Goal: Book appointment/travel/reservation

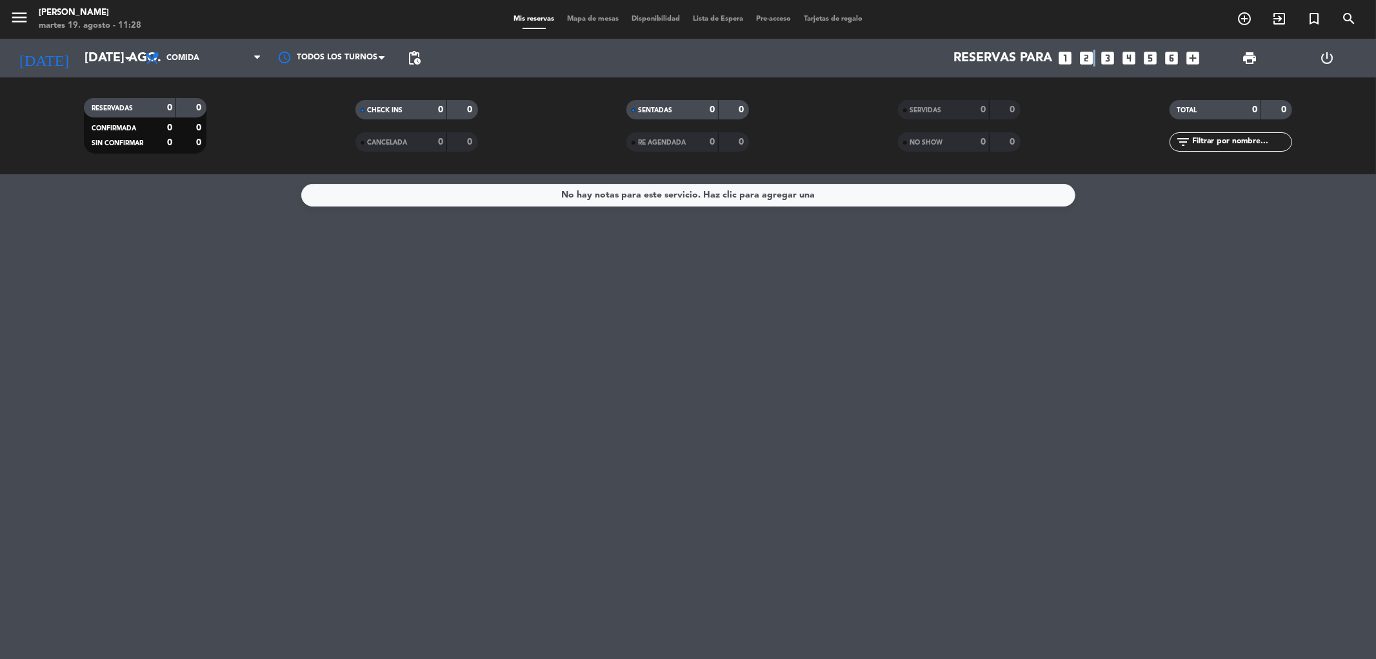
click at [1093, 54] on icon "looks_two" at bounding box center [1087, 58] width 17 height 17
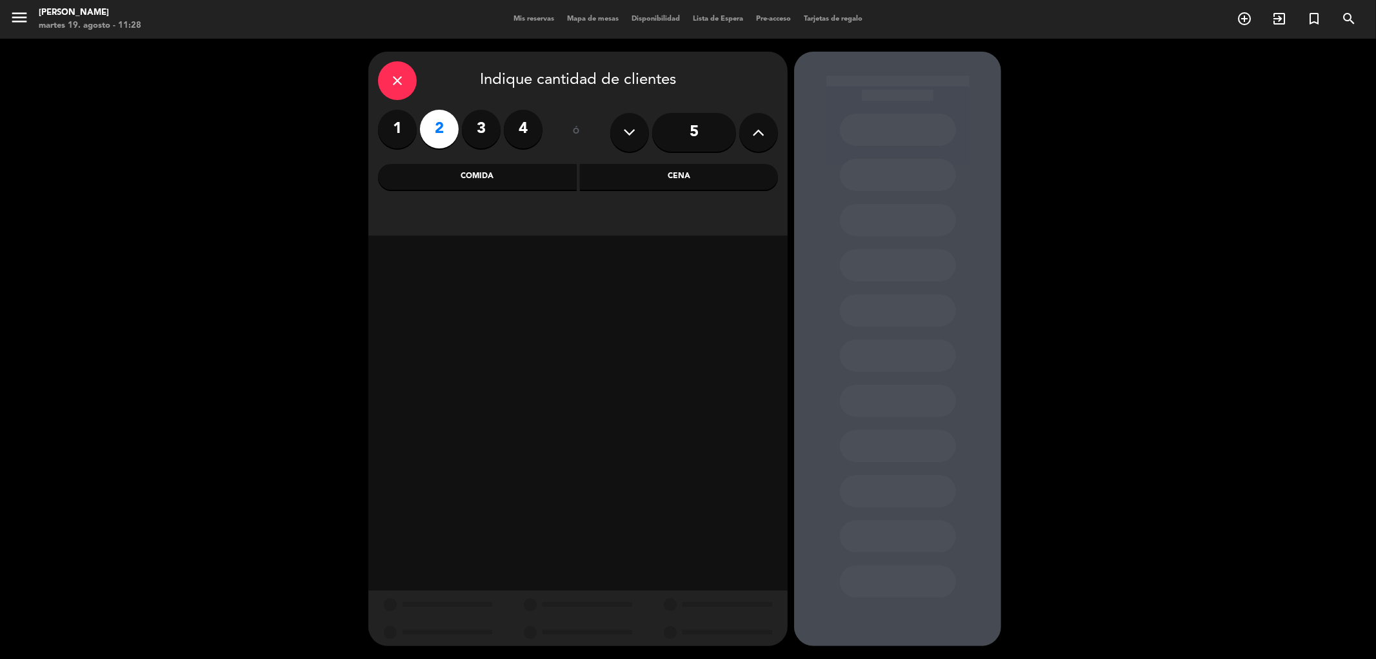
click at [475, 177] on div "Comida" at bounding box center [477, 177] width 199 height 26
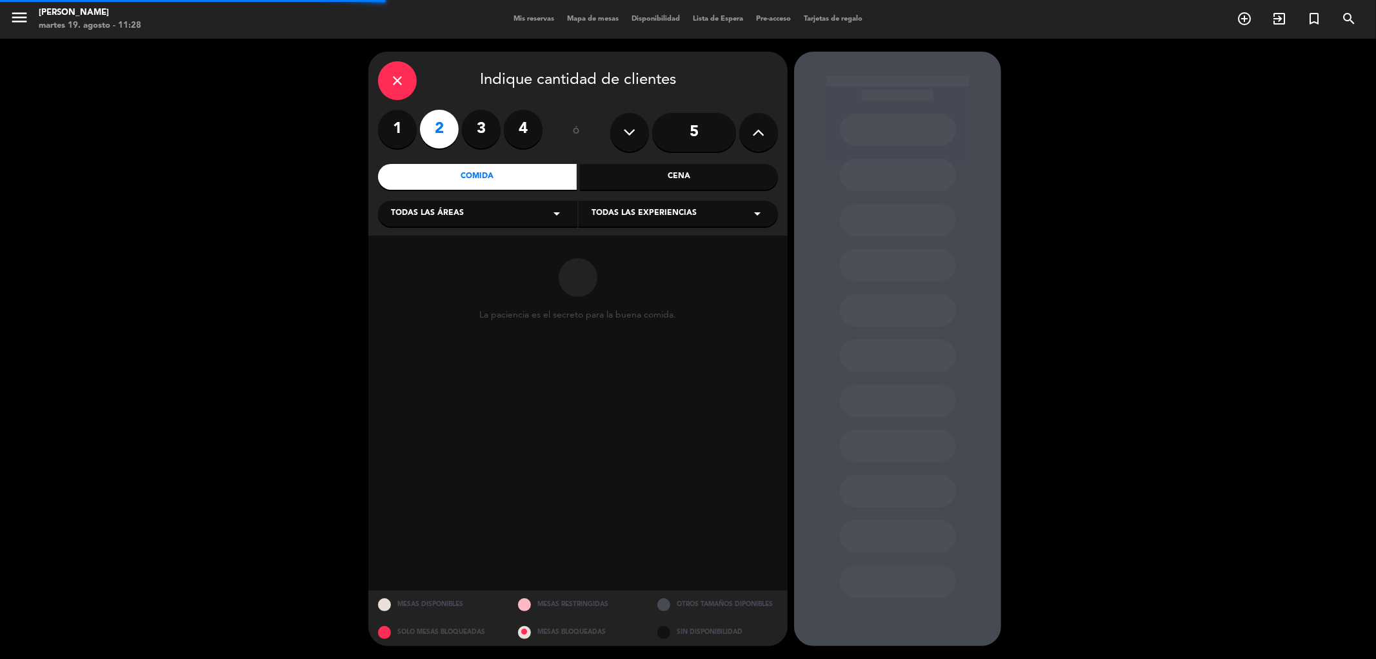
click at [481, 210] on div "Todas las áreas arrow_drop_down" at bounding box center [477, 214] width 199 height 26
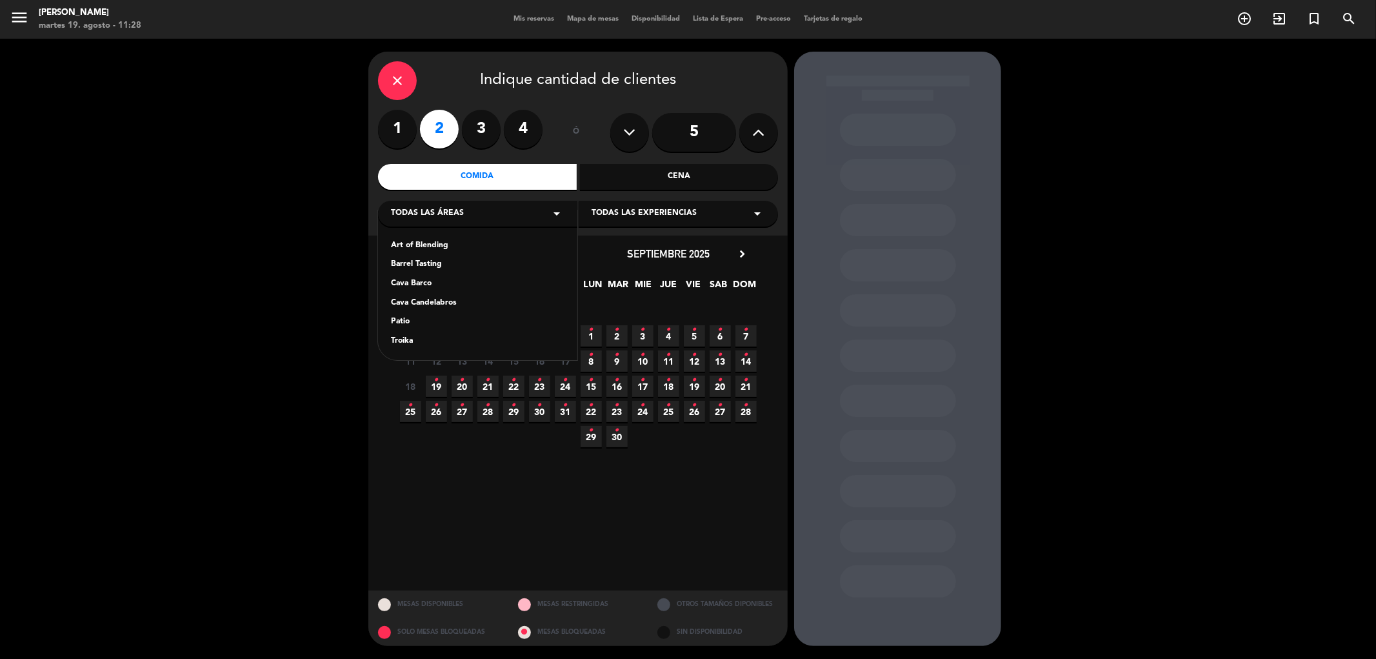
click at [422, 282] on div "Cava Barco" at bounding box center [478, 283] width 174 height 13
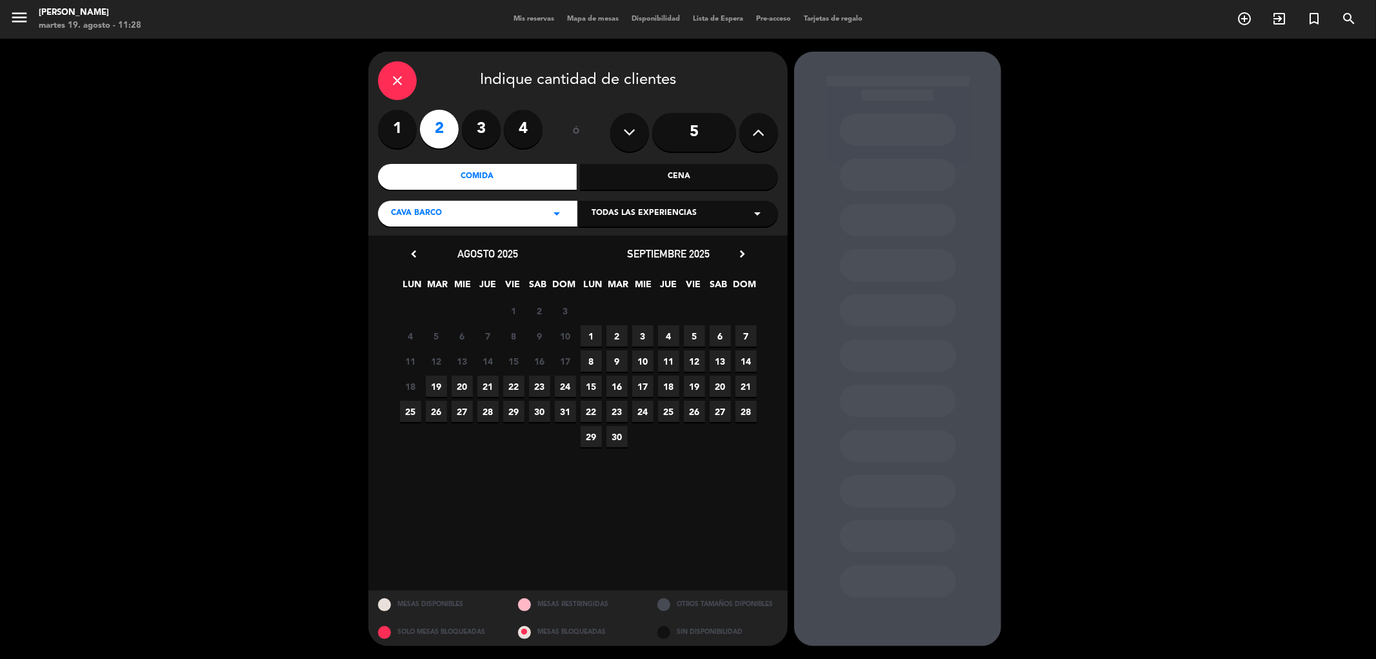
click at [441, 384] on span "19" at bounding box center [436, 385] width 21 height 21
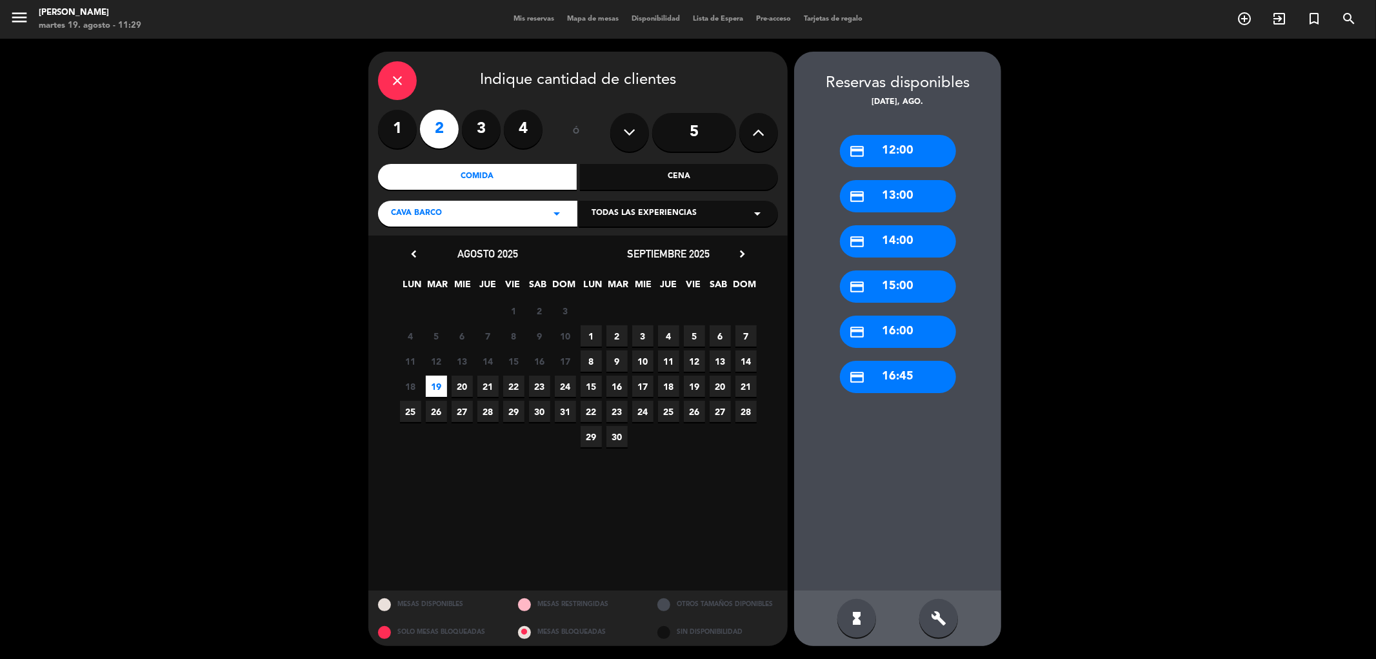
click at [406, 383] on span "18" at bounding box center [410, 385] width 21 height 21
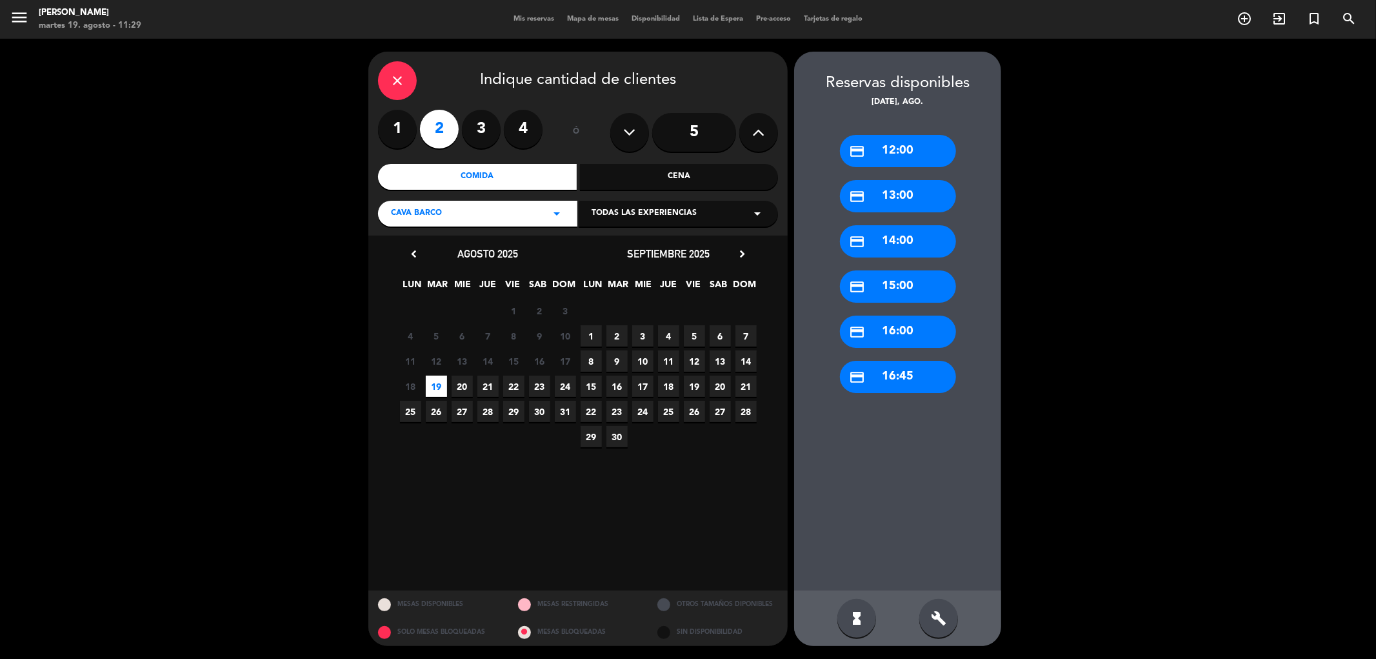
click at [383, 87] on div "close" at bounding box center [397, 80] width 39 height 39
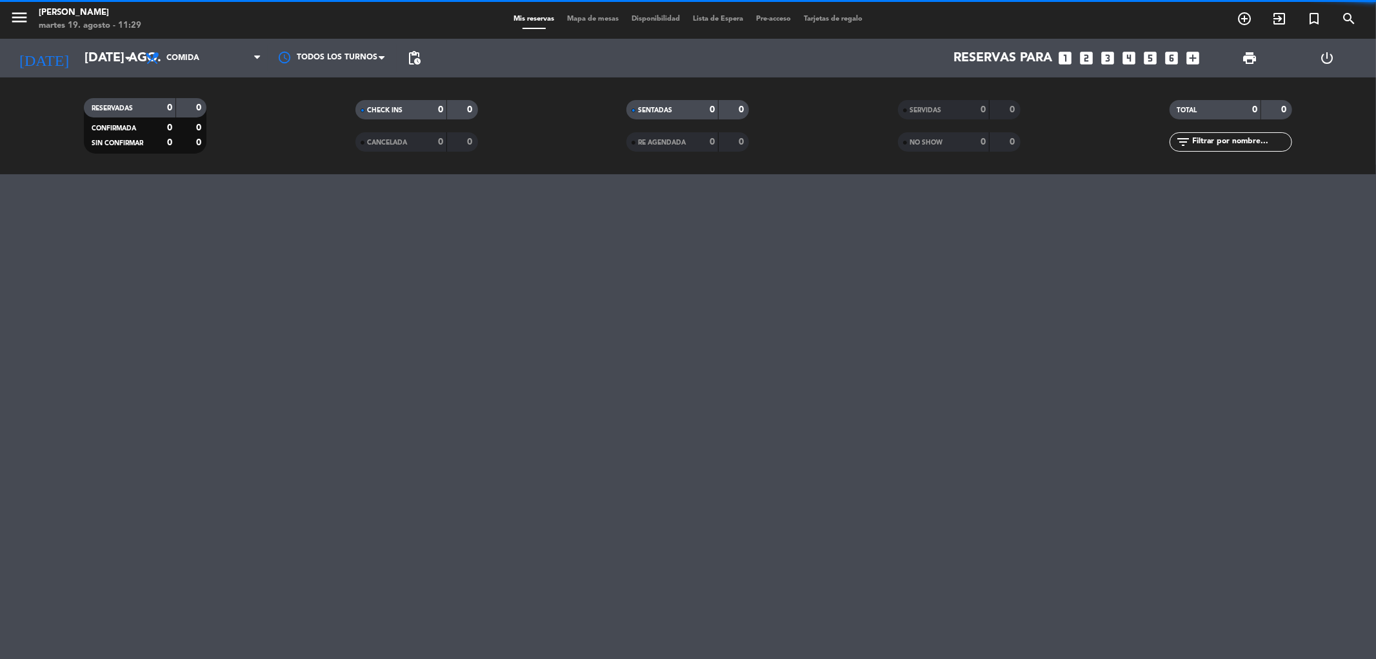
click at [95, 15] on div "[PERSON_NAME]" at bounding box center [90, 12] width 103 height 13
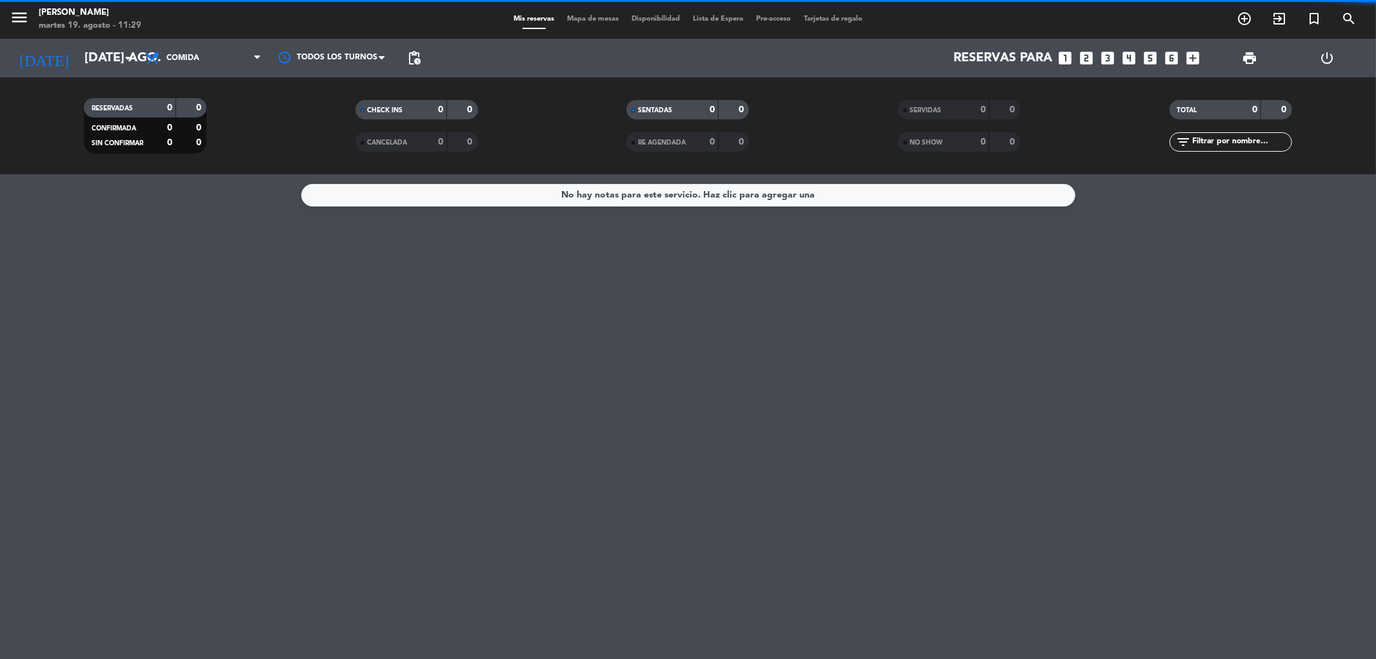
click at [97, 41] on div "[DATE] [DATE] ago. arrow_drop_down" at bounding box center [74, 58] width 129 height 39
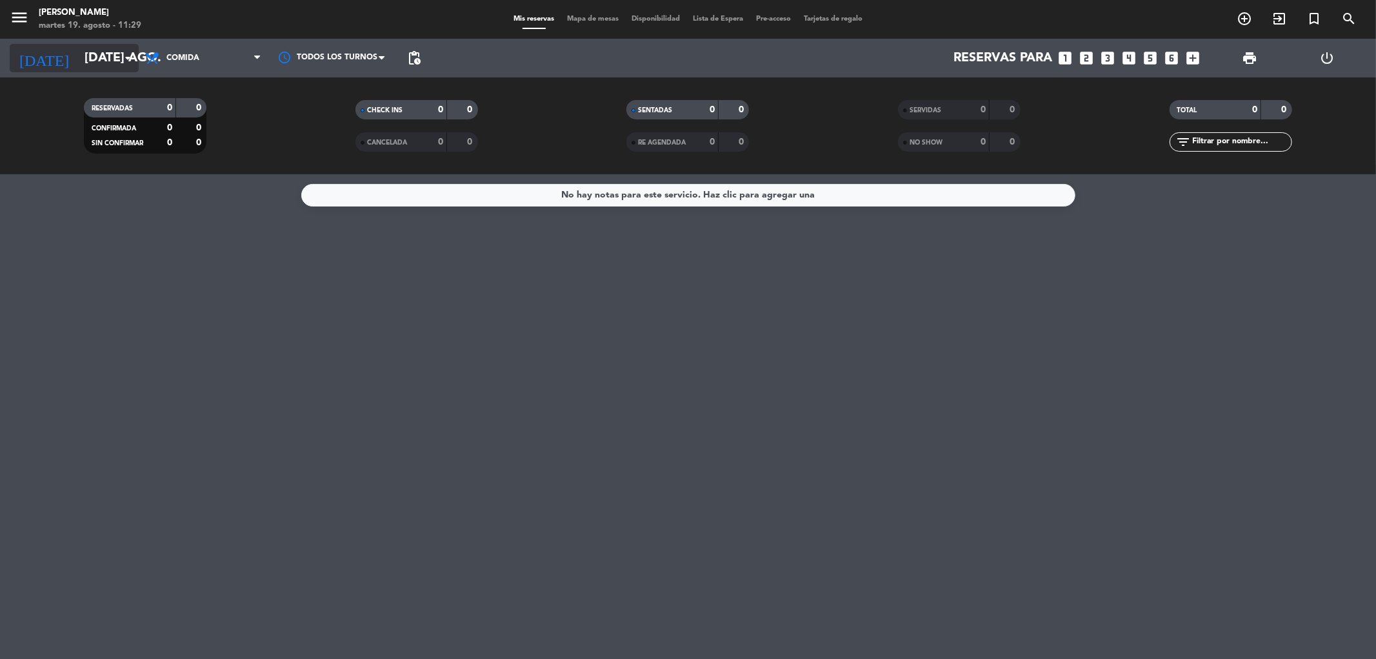
click at [99, 48] on input "[DATE] ago." at bounding box center [160, 58] width 164 height 28
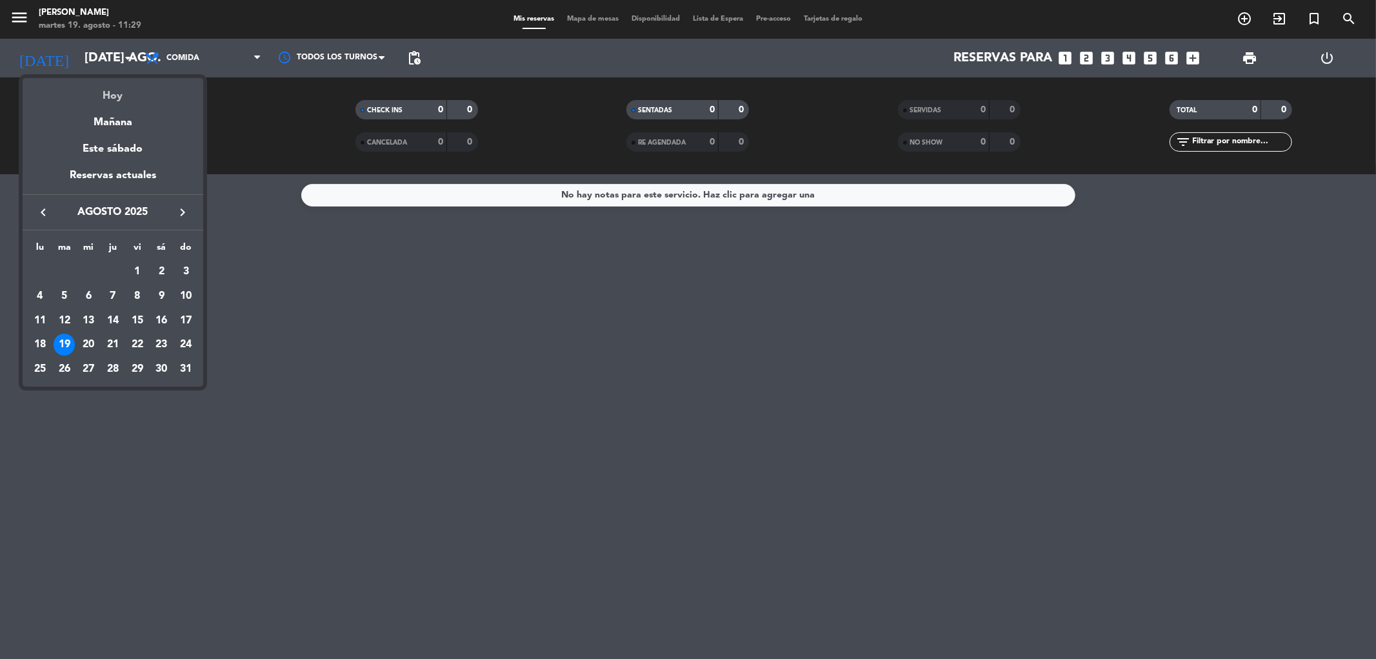
click at [104, 95] on div "Hoy" at bounding box center [113, 91] width 181 height 26
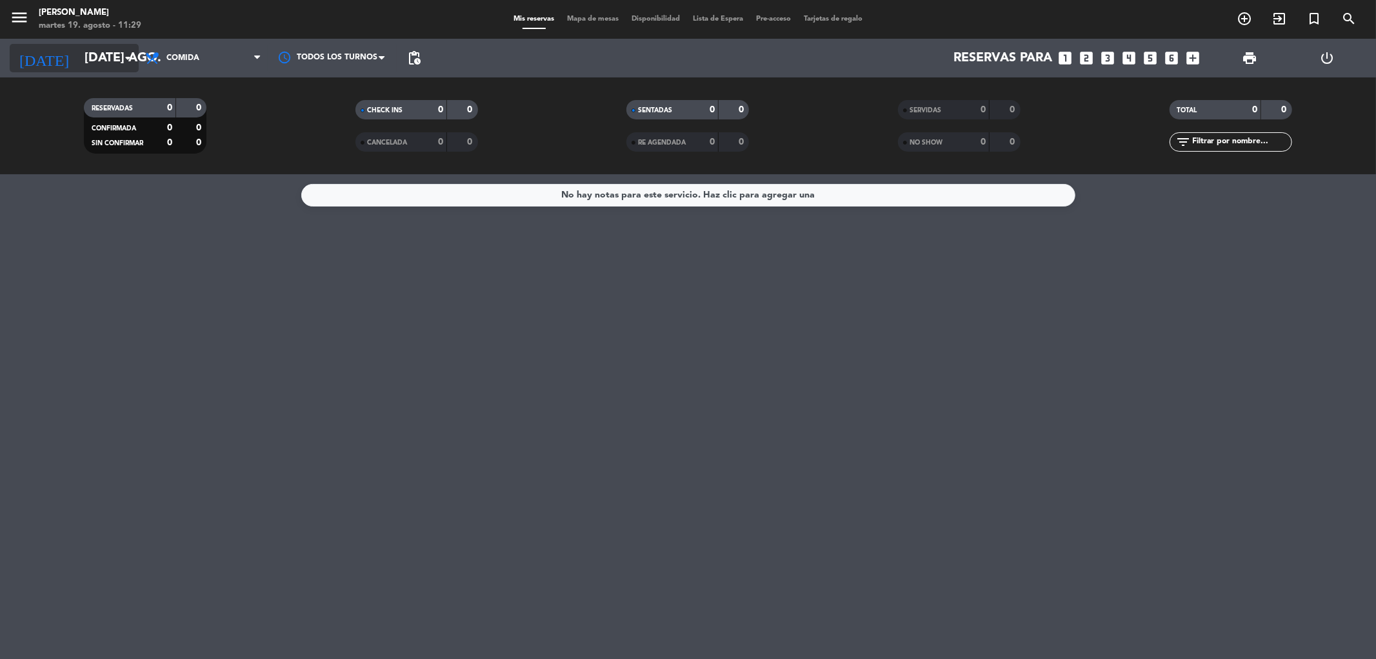
click at [78, 56] on input "[DATE] ago." at bounding box center [160, 58] width 164 height 28
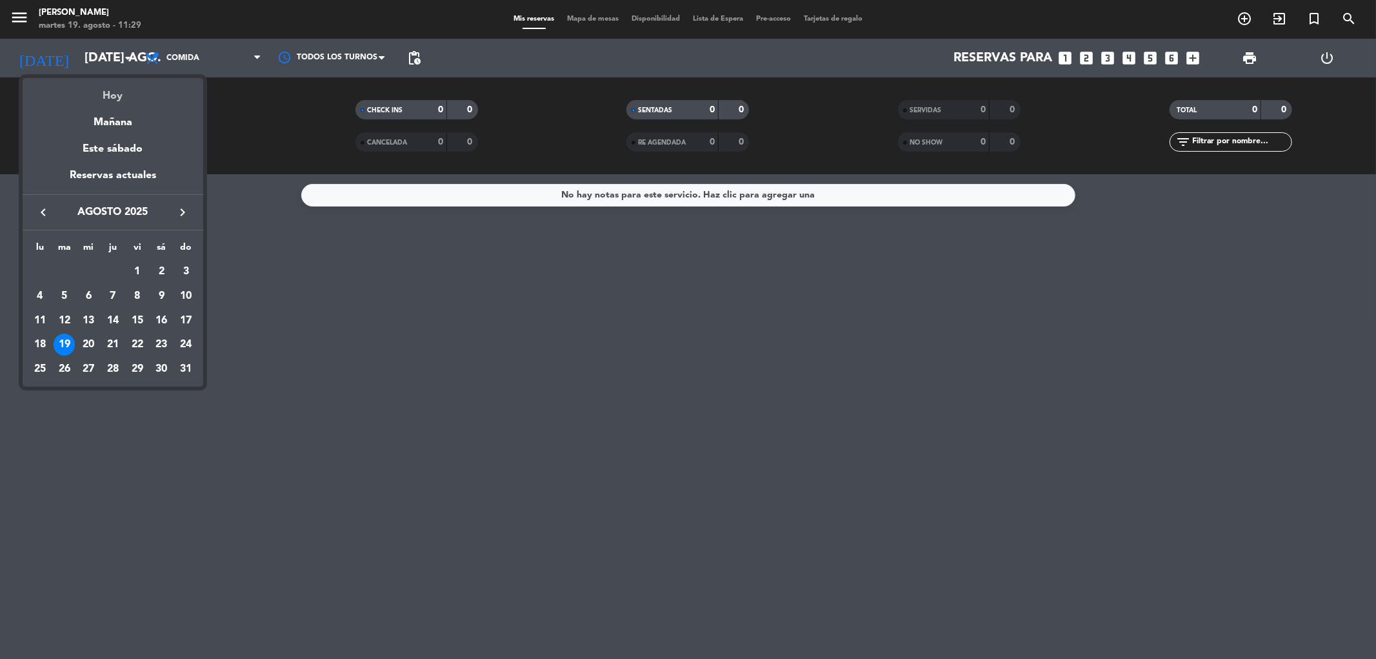
click at [117, 88] on div "Hoy" at bounding box center [113, 91] width 181 height 26
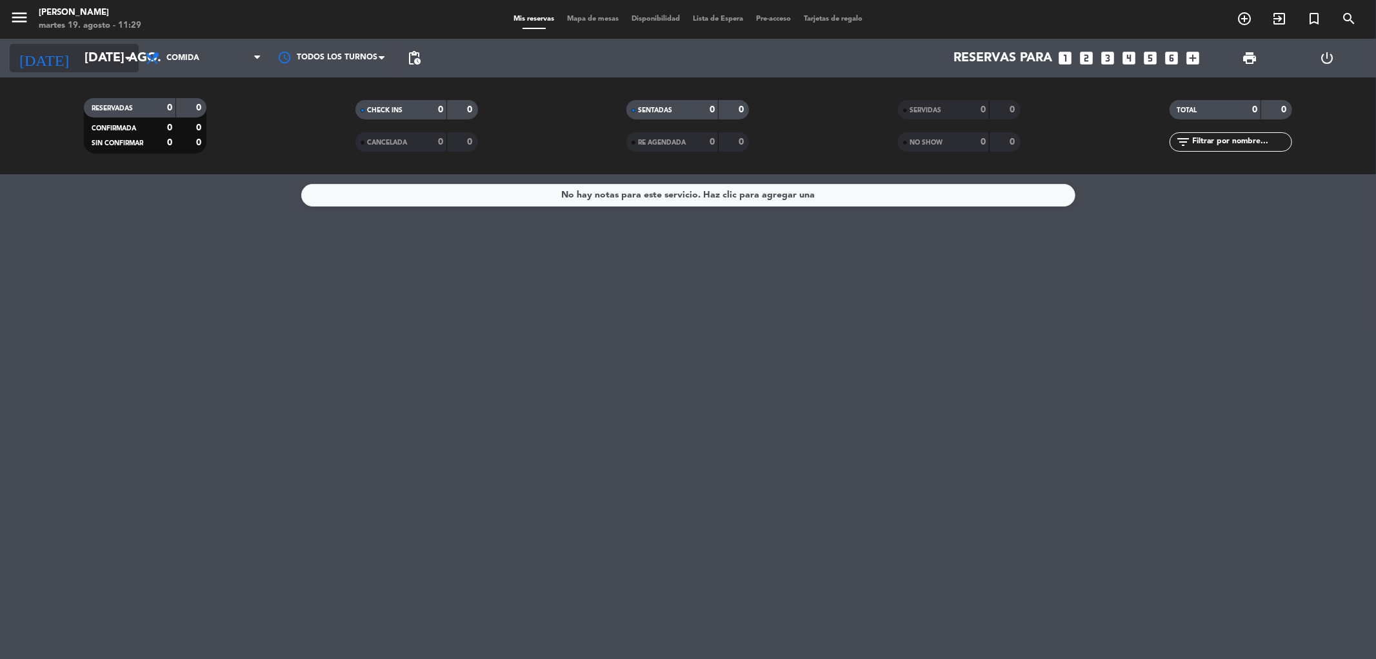
click at [78, 66] on input "[DATE] ago." at bounding box center [160, 58] width 164 height 28
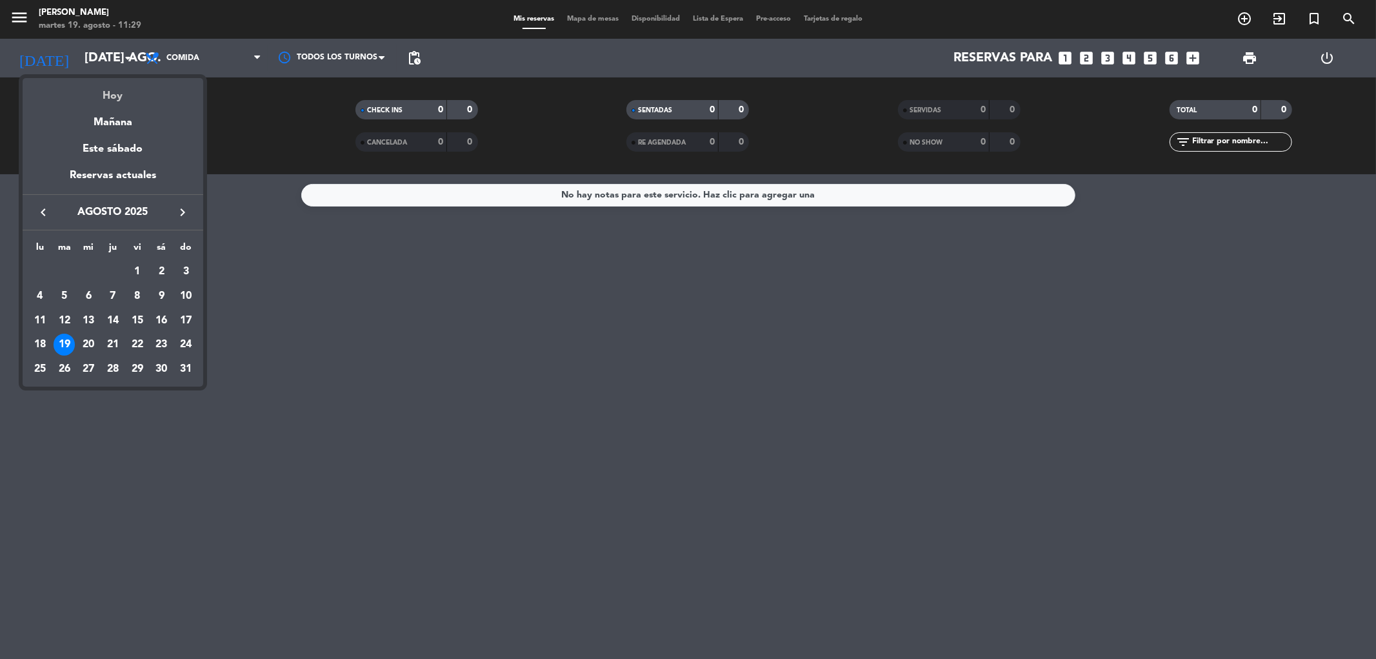
click at [115, 92] on div "Hoy" at bounding box center [113, 91] width 181 height 26
